Goal: Book appointment/travel/reservation

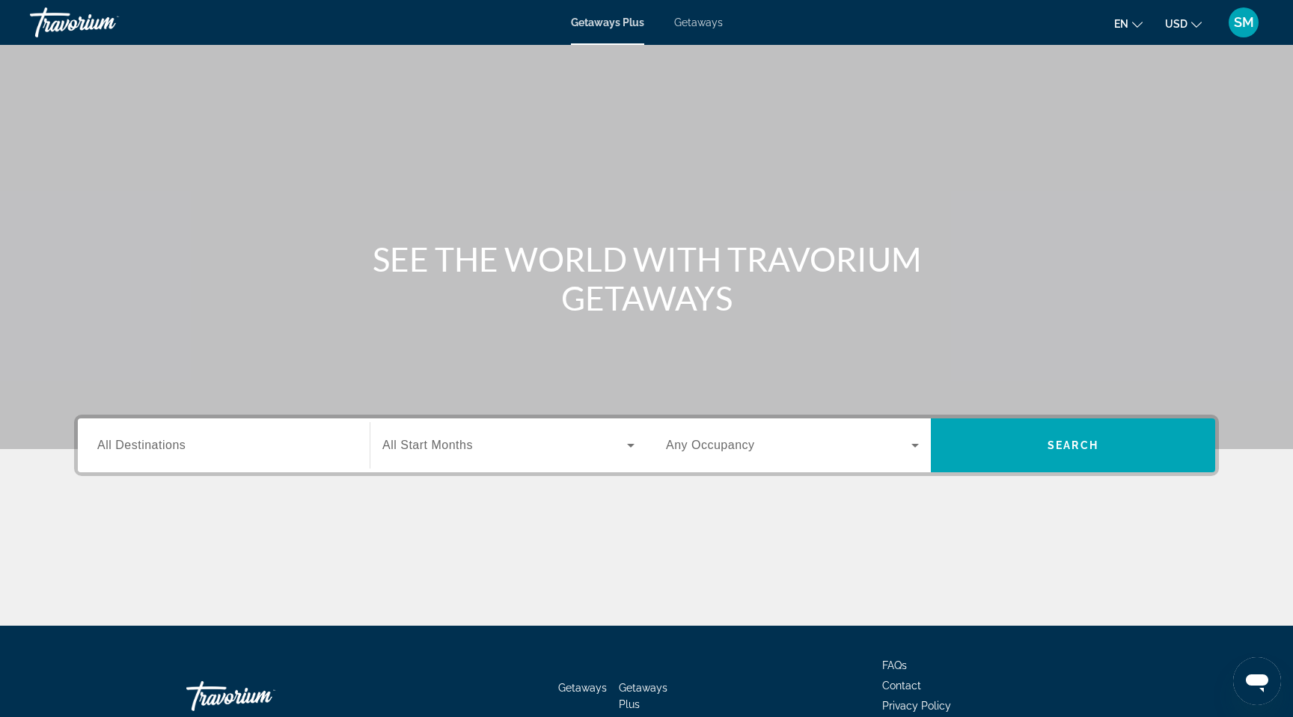
scroll to position [92, 0]
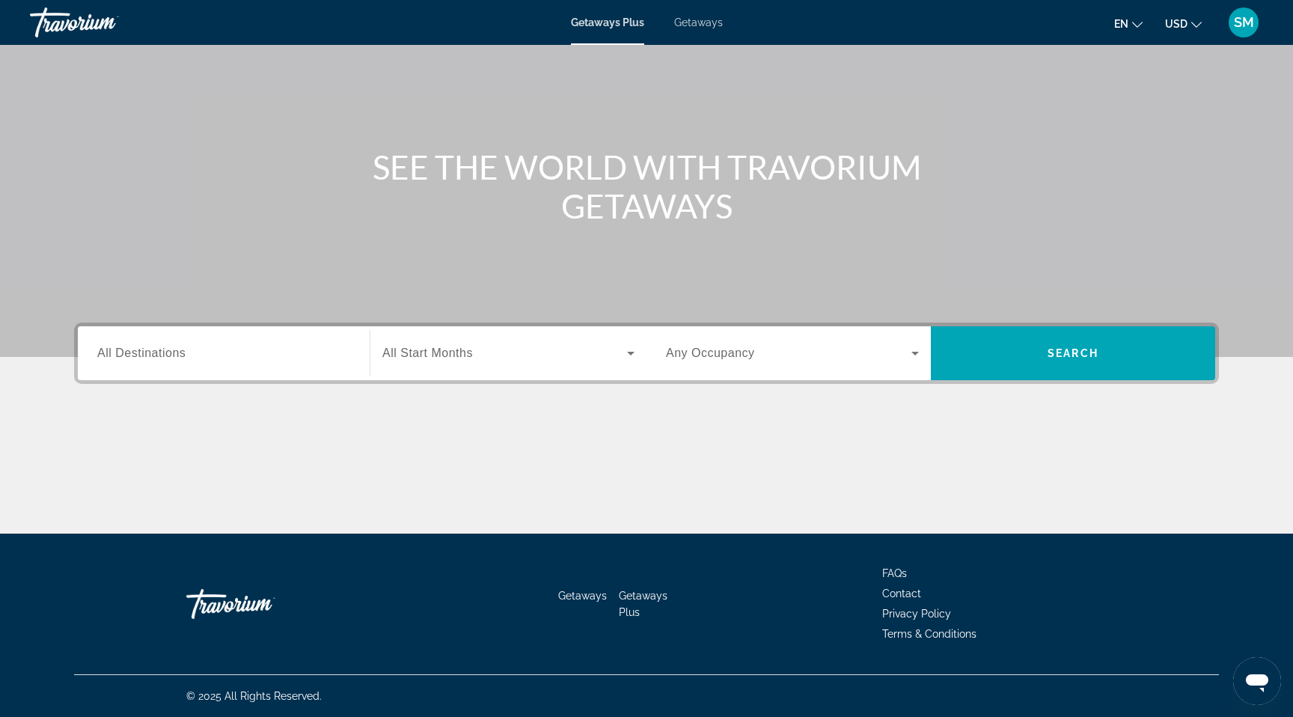
click at [697, 29] on div "Getaways Plus Getaways en English Español Français Italiano Português русский U…" at bounding box center [646, 22] width 1293 height 39
click at [690, 18] on span "Getaways" at bounding box center [698, 22] width 49 height 12
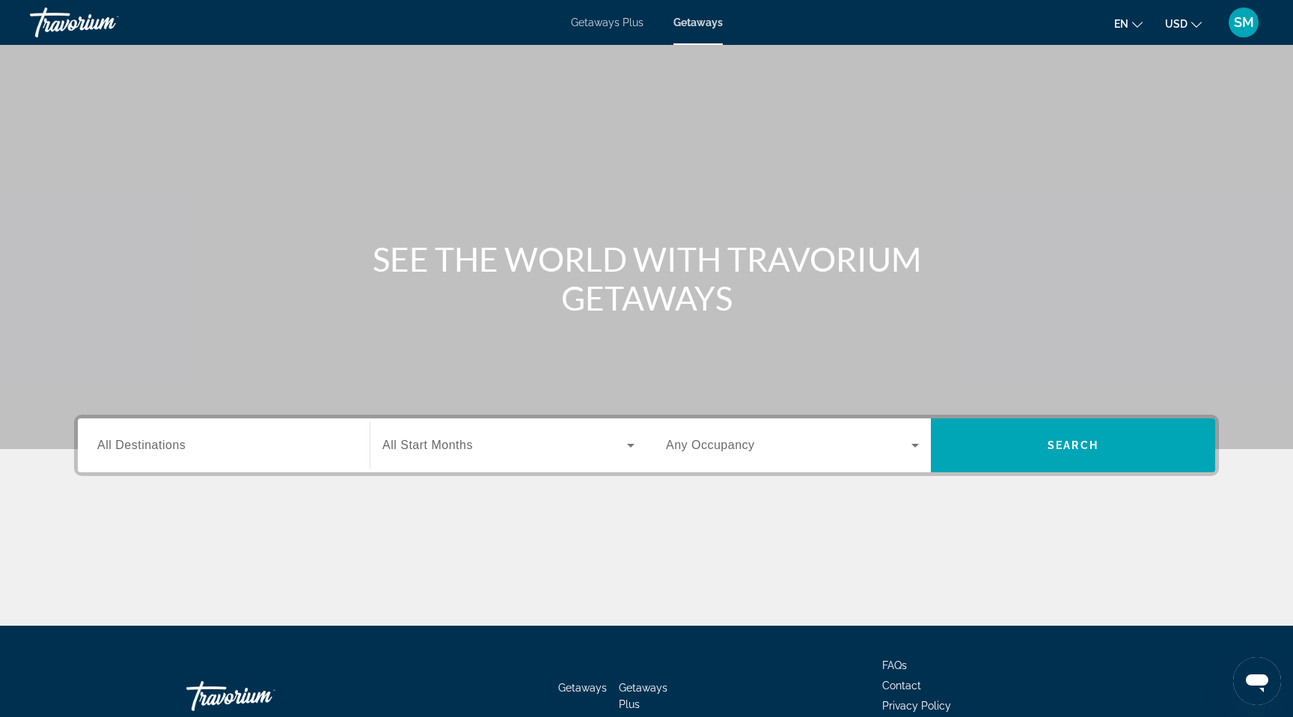
scroll to position [92, 0]
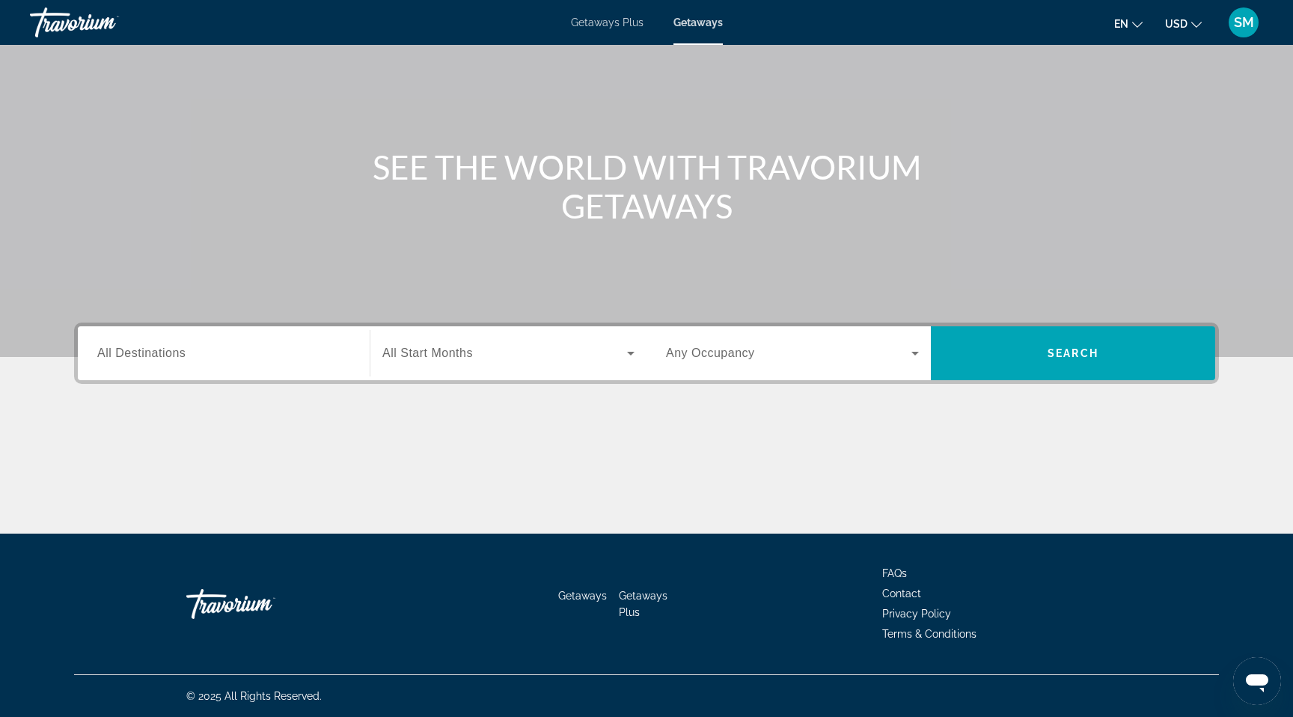
click at [447, 342] on div "Search widget" at bounding box center [508, 353] width 252 height 42
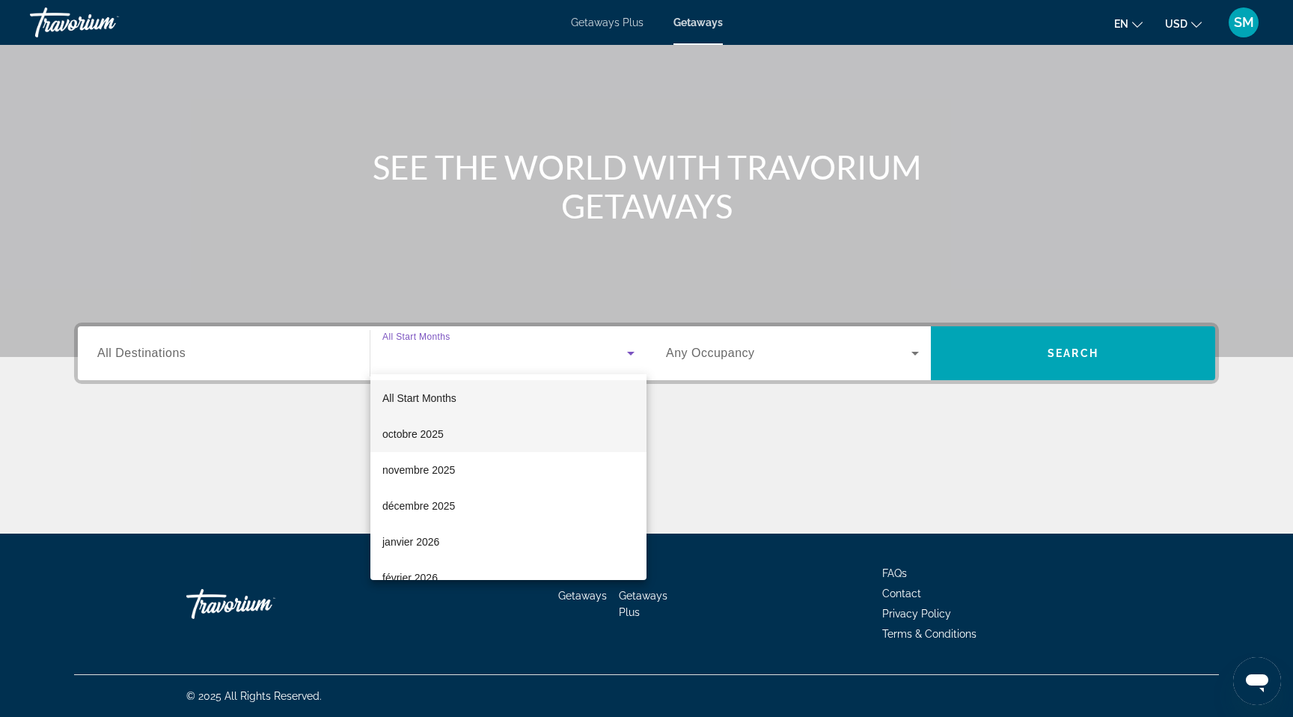
click at [450, 437] on mat-option "octobre 2025" at bounding box center [508, 434] width 276 height 36
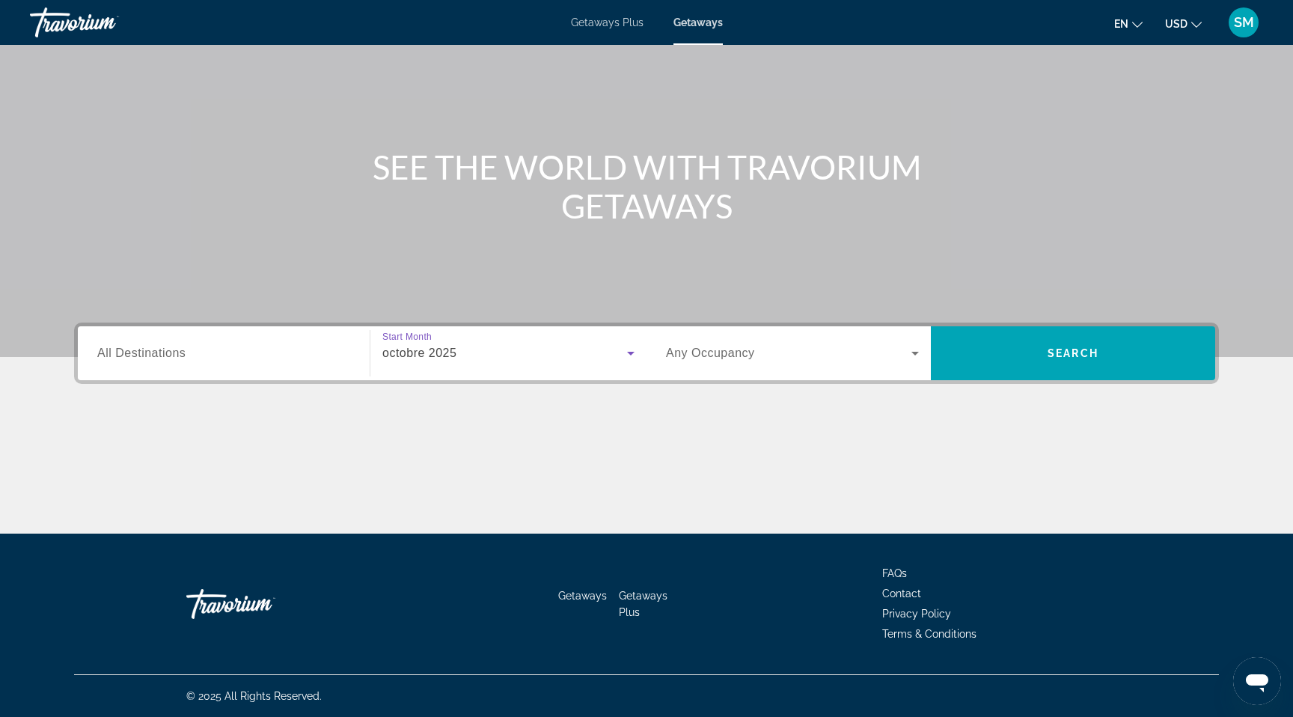
click at [352, 354] on div "Destination All Destinations" at bounding box center [223, 353] width 277 height 43
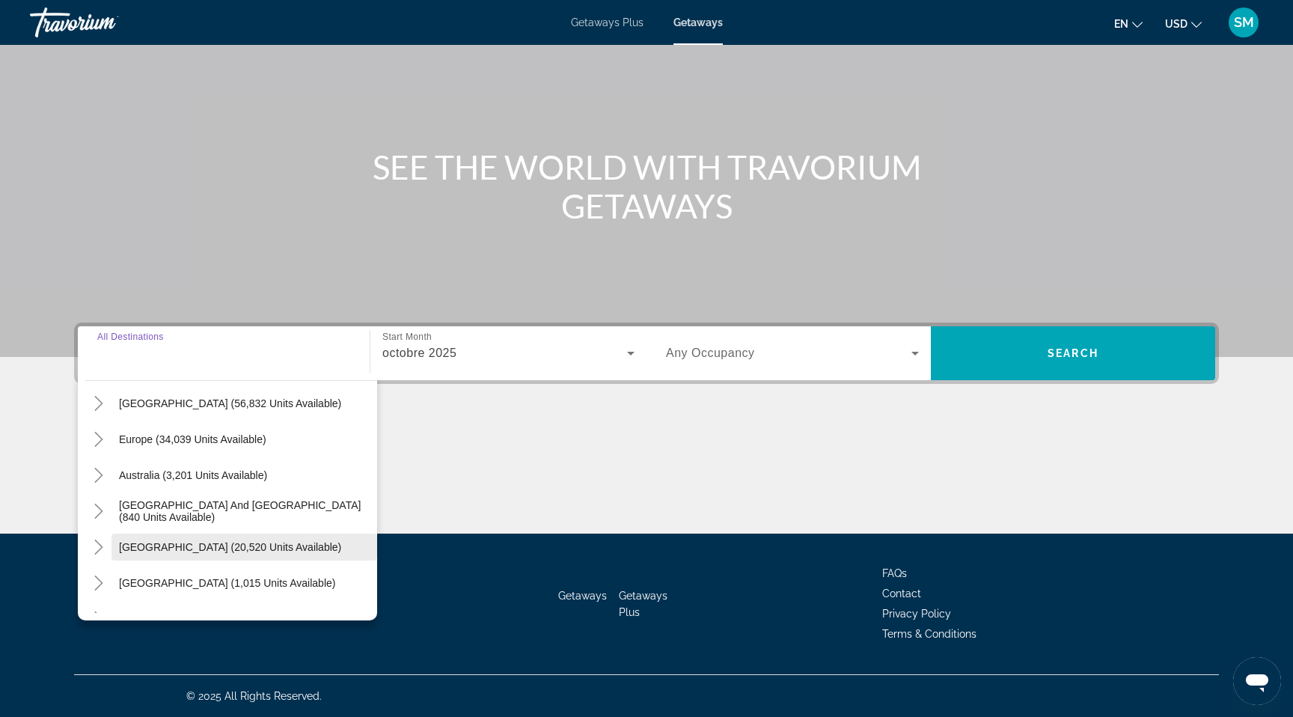
scroll to position [145, 0]
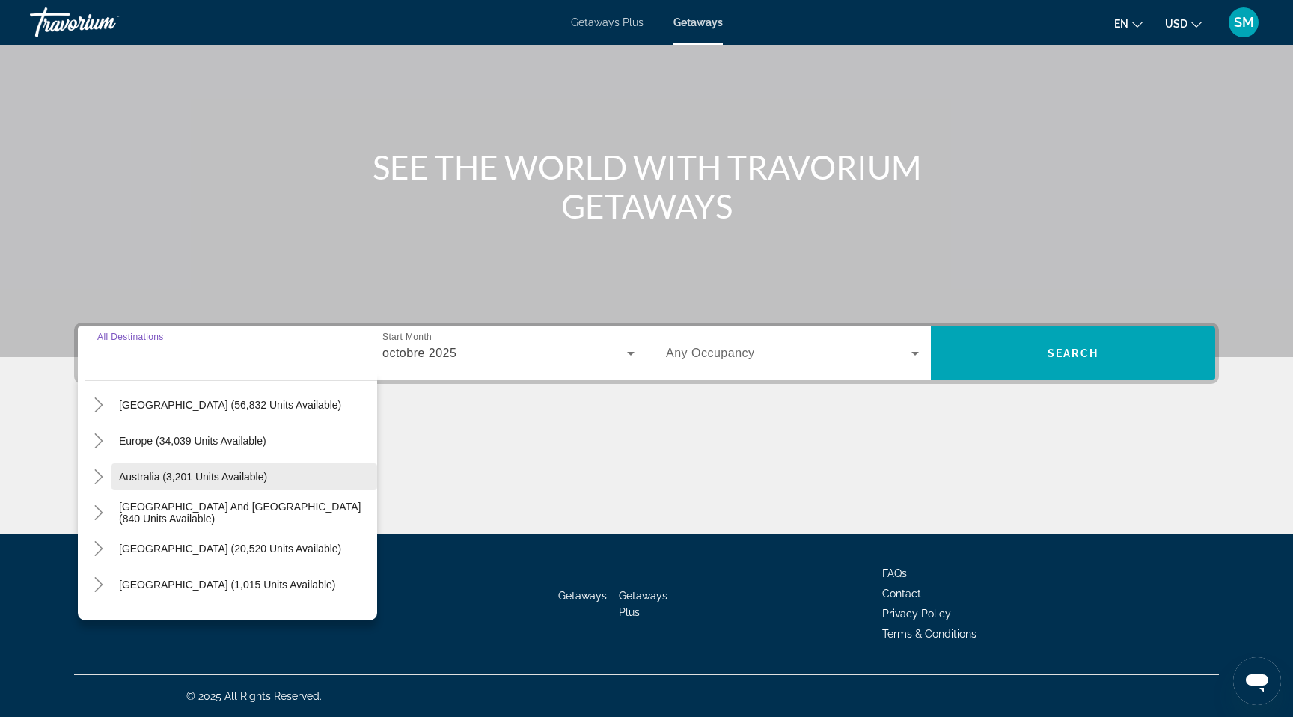
click at [222, 469] on span "Search widget" at bounding box center [244, 477] width 266 height 36
type input "**********"
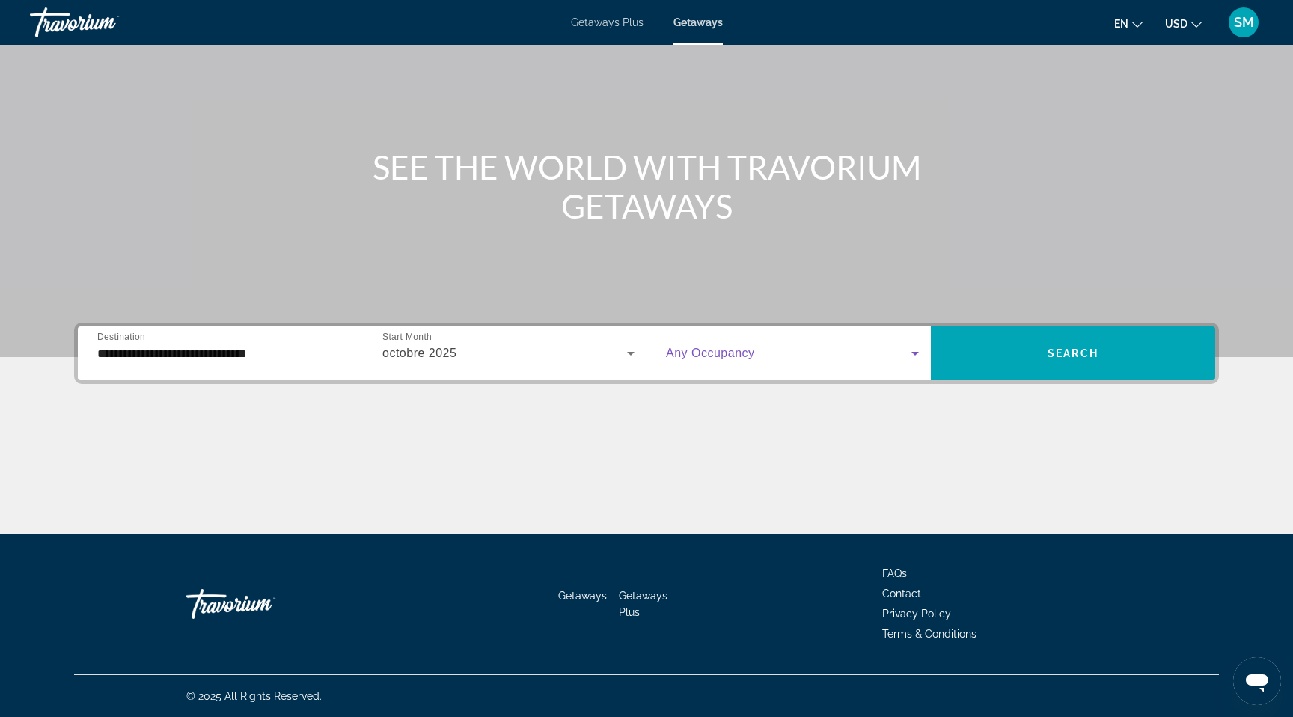
click at [750, 361] on span "Search widget" at bounding box center [788, 353] width 245 height 18
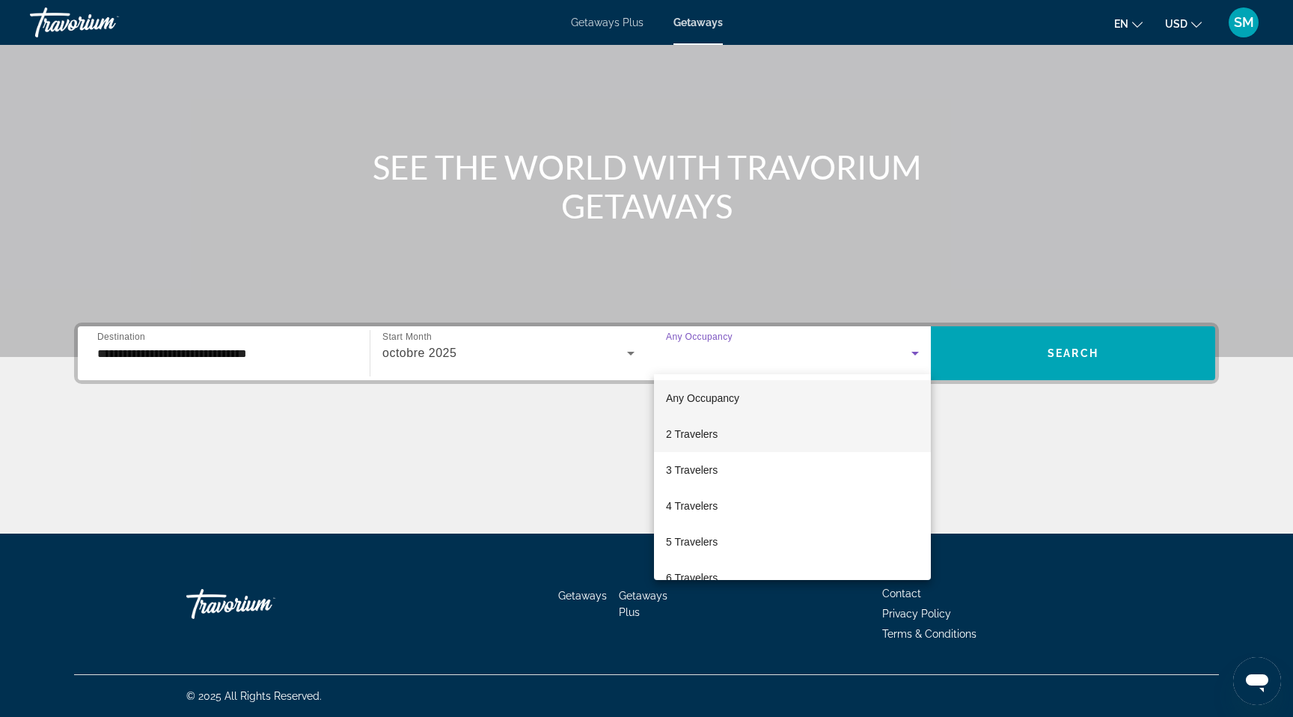
click at [750, 422] on mat-option "2 Travelers" at bounding box center [792, 434] width 277 height 36
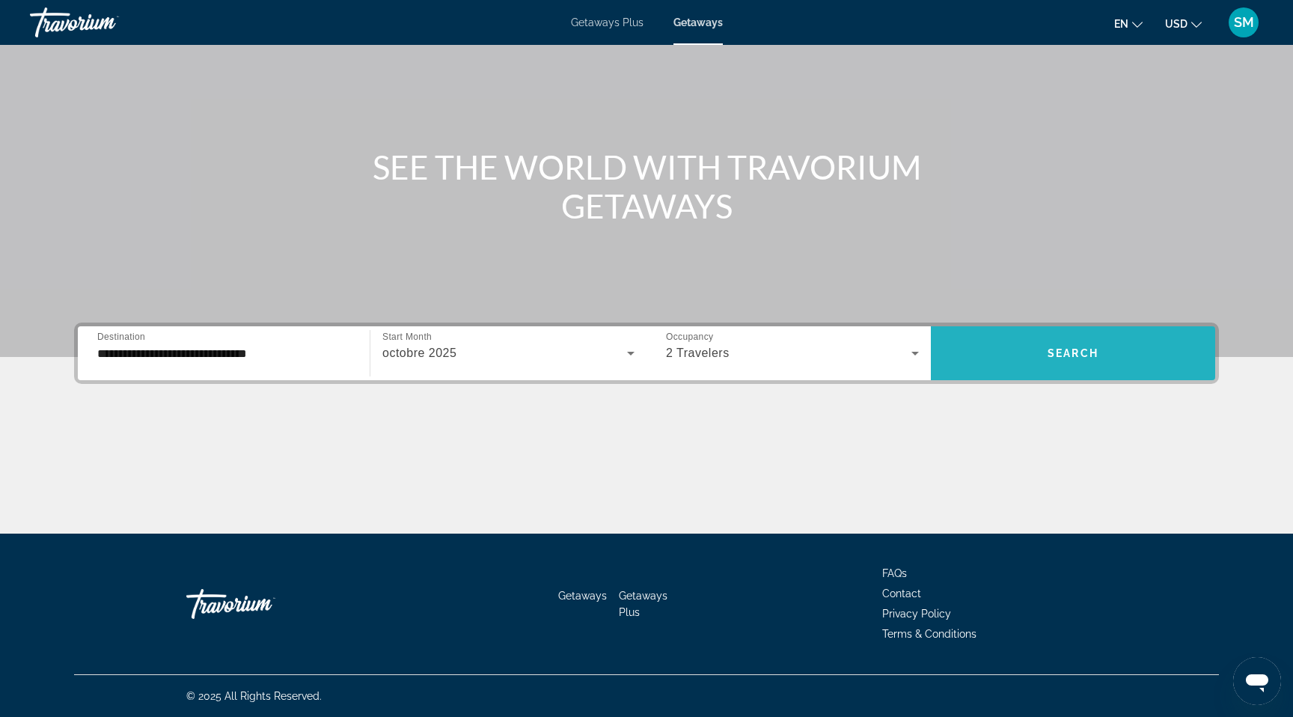
click at [1072, 340] on span "Search widget" at bounding box center [1073, 353] width 284 height 36
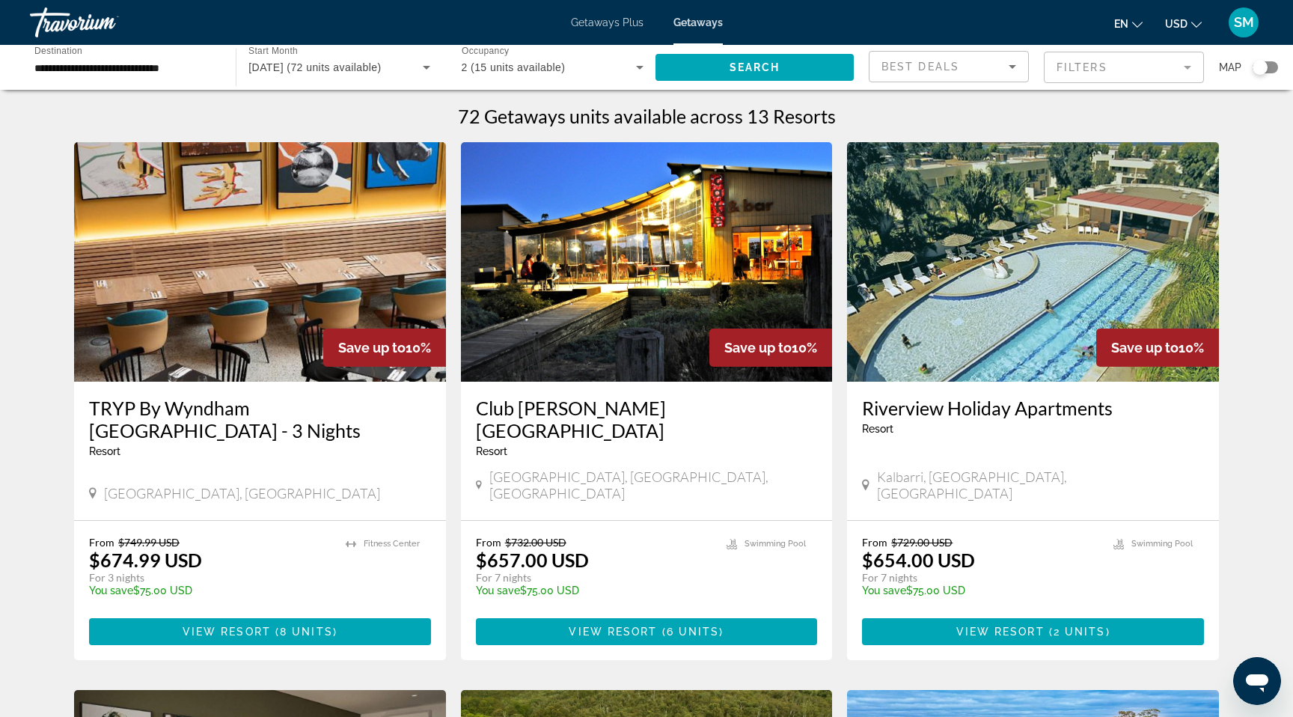
click at [1139, 25] on icon "Change language" at bounding box center [1137, 25] width 10 height 6
click at [1113, 91] on button "Français" at bounding box center [1097, 98] width 67 height 19
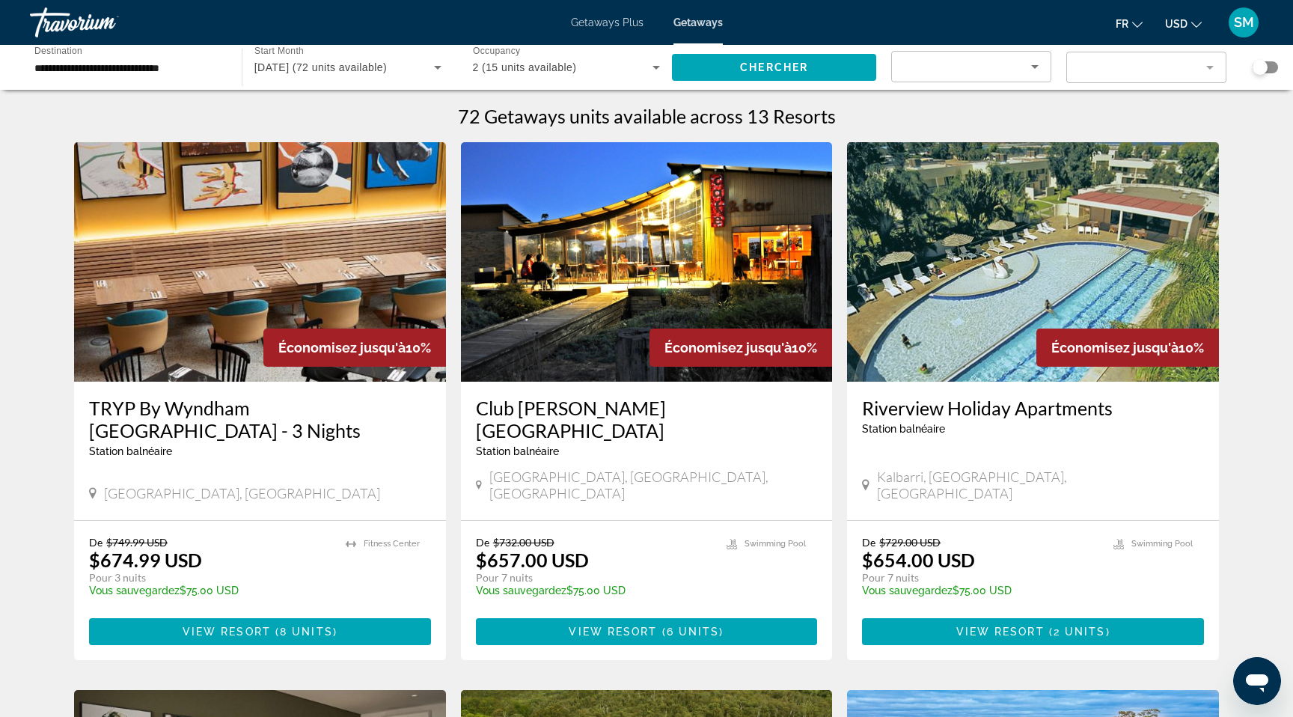
click at [1194, 27] on icon "Change currency" at bounding box center [1196, 24] width 10 height 10
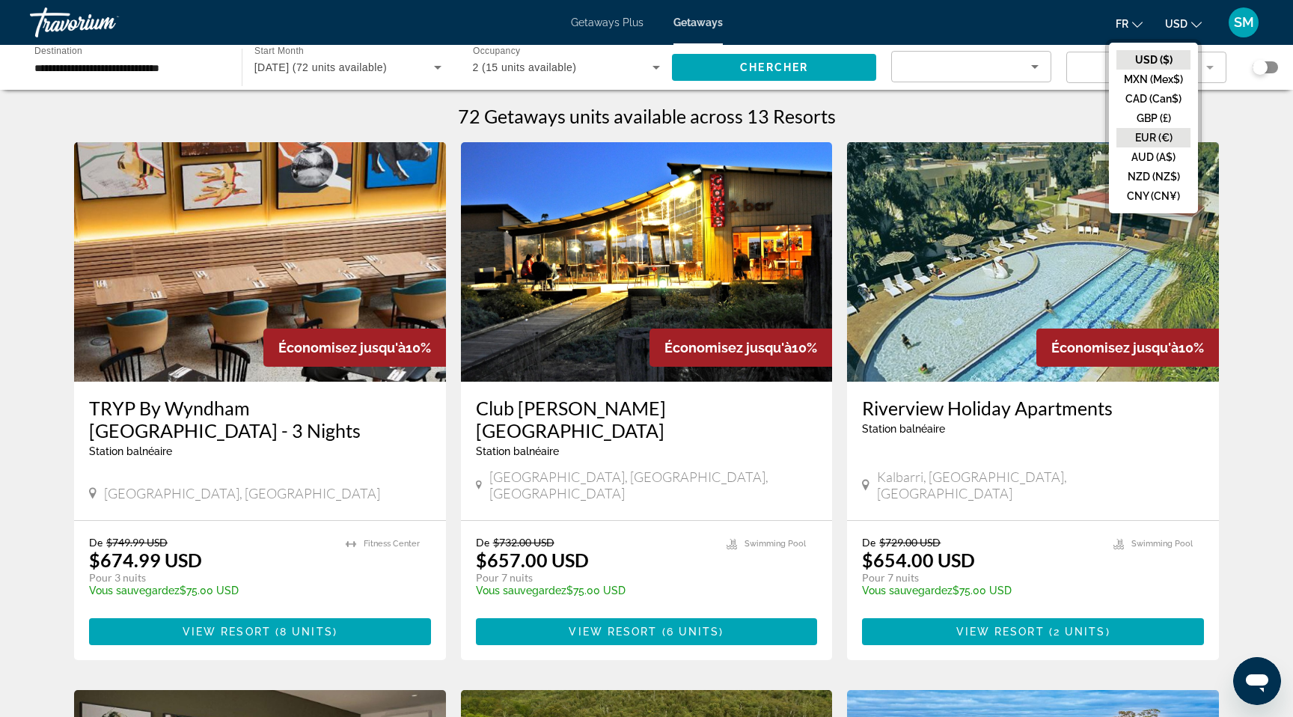
click at [1145, 140] on button "EUR (€)" at bounding box center [1153, 137] width 74 height 19
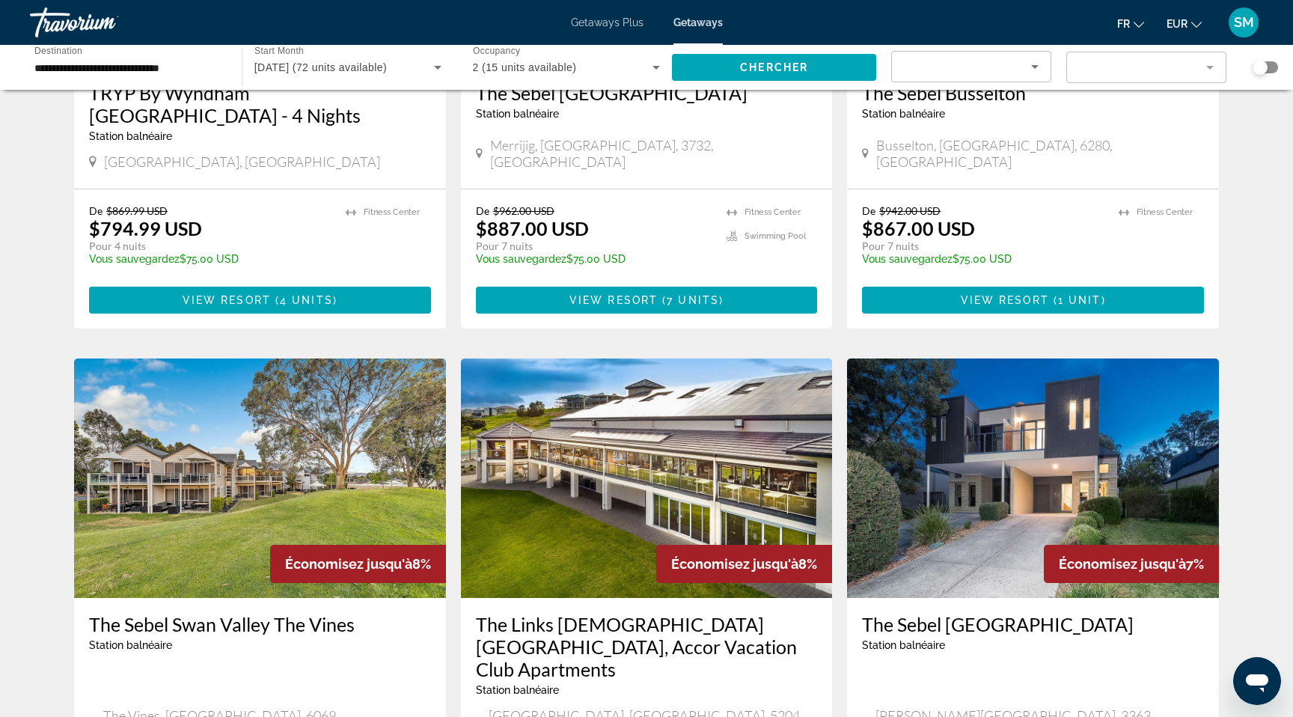
scroll to position [886, 0]
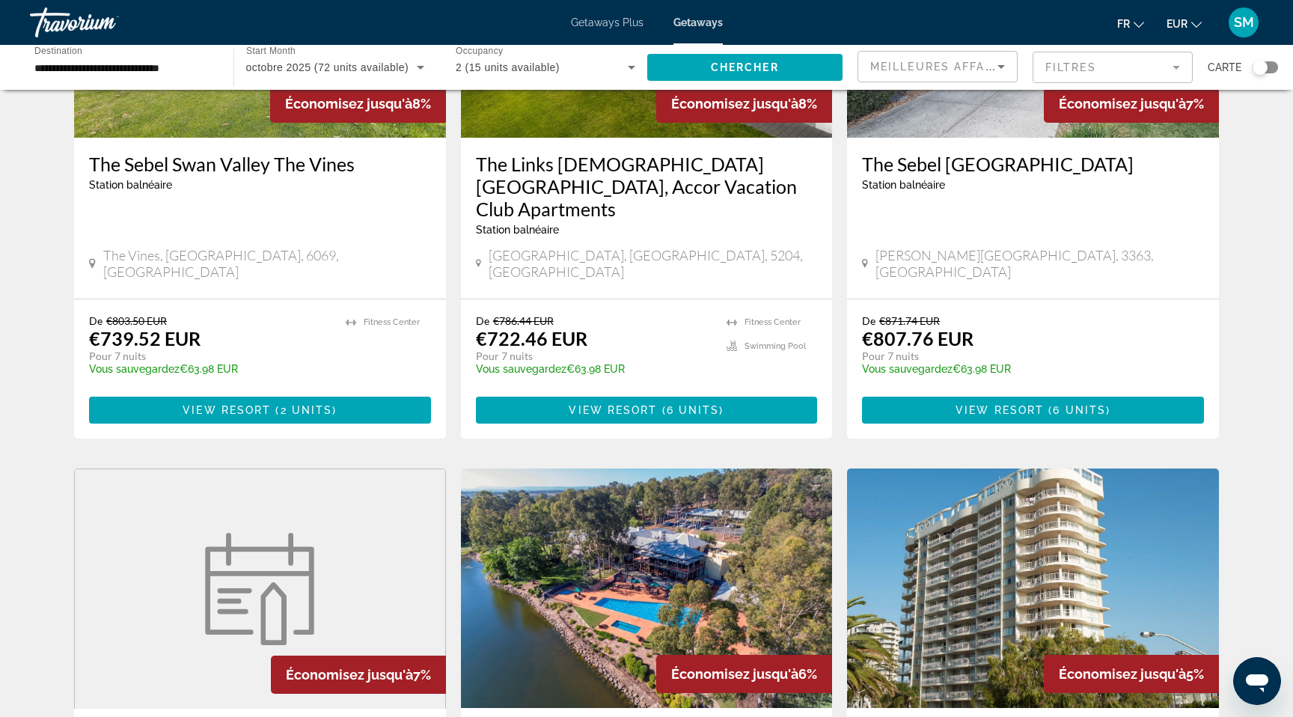
scroll to position [1634, 0]
